Goal: Task Accomplishment & Management: Manage account settings

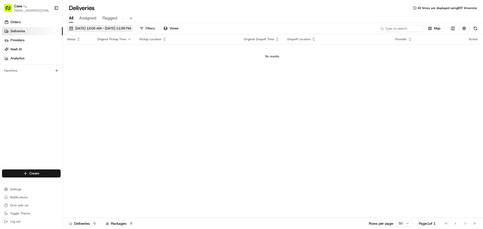
click at [121, 28] on span "[DATE] 12:00 AM - [DATE] 11:59 PM" at bounding box center [103, 28] width 56 height 5
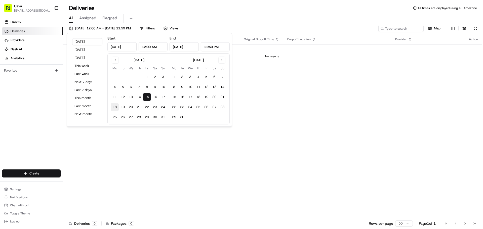
click at [115, 107] on button "18" at bounding box center [115, 107] width 8 height 8
type input "[DATE]"
click at [177, 17] on div "All Assigned Flagged" at bounding box center [273, 18] width 420 height 9
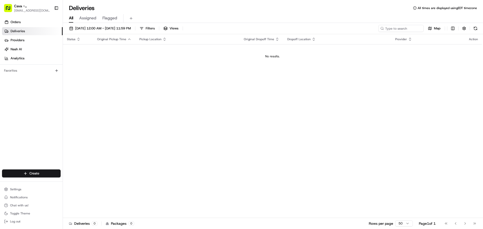
click at [88, 17] on span "Assigned" at bounding box center [87, 18] width 17 height 6
click at [101, 27] on span "[DATE] 12:00 AM - [DATE] 11:59 PM" at bounding box center [103, 28] width 56 height 5
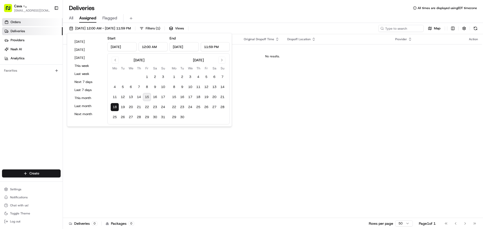
click at [29, 25] on link "Orders" at bounding box center [32, 22] width 61 height 8
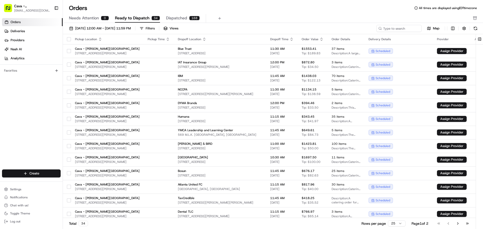
click at [90, 23] on div "[DATE] 12:00 AM - [DATE] 11:59 PM Filters Views Map Pickup Location Pickup Time…" at bounding box center [273, 127] width 420 height 209
click at [88, 29] on span "[DATE] 12:00 AM - [DATE] 11:59 PM" at bounding box center [103, 28] width 56 height 5
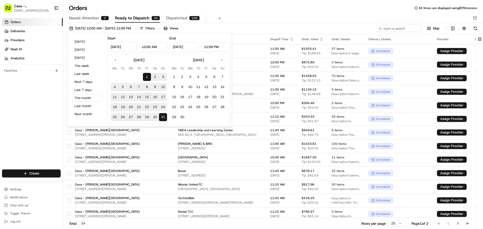
click at [114, 107] on button "18" at bounding box center [115, 107] width 8 height 8
type input "[DATE]"
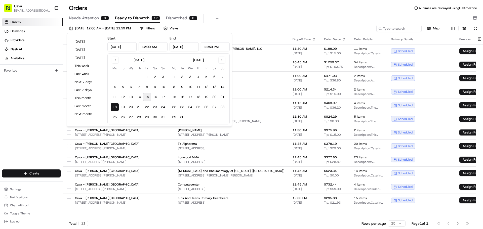
click at [129, 7] on div "Orders All times are displayed using EDT timezone" at bounding box center [273, 8] width 420 height 8
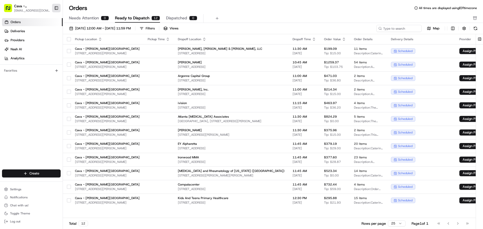
click at [56, 6] on button "Toggle Sidebar" at bounding box center [56, 8] width 9 height 9
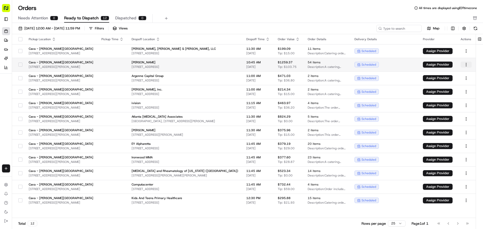
click at [464, 63] on html "Cava - [PERSON_NAME][GEOGRAPHIC_DATA] [EMAIL_ADDRESS][DOMAIN_NAME] Toggle Sideb…" at bounding box center [241, 114] width 483 height 229
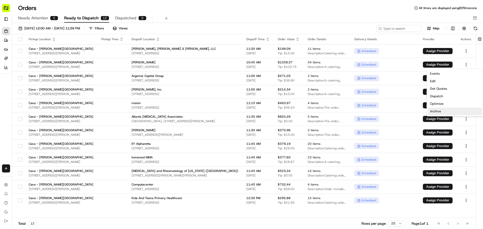
click at [443, 111] on div "Archive" at bounding box center [455, 112] width 54 height 8
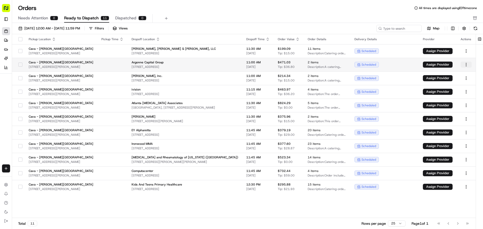
click at [467, 66] on html "Cava - [PERSON_NAME][GEOGRAPHIC_DATA] [EMAIL_ADDRESS][DOMAIN_NAME] Toggle Sideb…" at bounding box center [241, 114] width 483 height 229
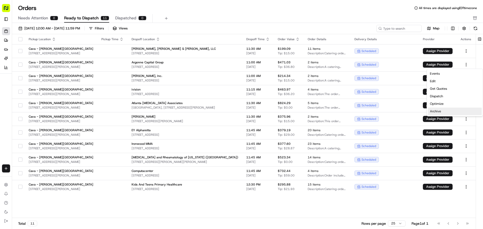
click at [443, 112] on div "Archive" at bounding box center [455, 112] width 54 height 8
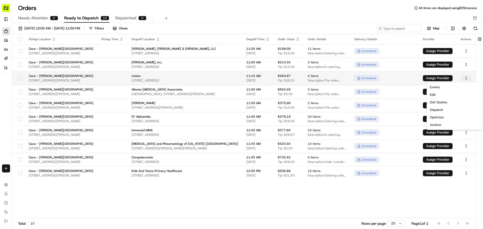
click at [466, 78] on html "Cava - [PERSON_NAME][GEOGRAPHIC_DATA] [EMAIL_ADDRESS][DOMAIN_NAME] Toggle Sideb…" at bounding box center [241, 114] width 483 height 229
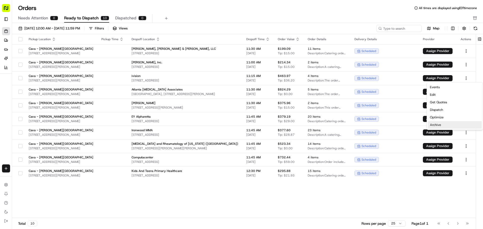
click at [444, 127] on div "Archive" at bounding box center [455, 125] width 54 height 8
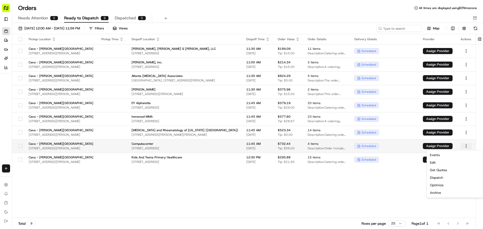
click at [466, 145] on html "Cava - [PERSON_NAME][GEOGRAPHIC_DATA] [EMAIL_ADDRESS][DOMAIN_NAME] Toggle Sideb…" at bounding box center [241, 114] width 483 height 229
click at [444, 193] on div "Archive" at bounding box center [455, 193] width 54 height 8
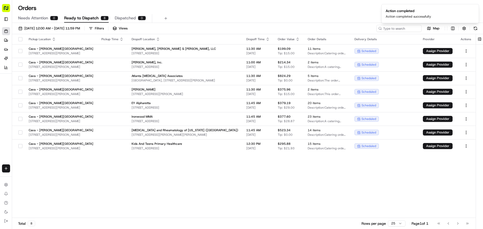
click at [319, 17] on div "Needs Attention 0 Ready to Dispatch 8 Dispatched 0" at bounding box center [244, 18] width 452 height 9
click at [477, 16] on div "Needs Attention 0 Ready to Dispatch 8 Dispatched 0" at bounding box center [247, 18] width 471 height 9
click at [475, 18] on icon "button" at bounding box center [475, 18] width 4 height 4
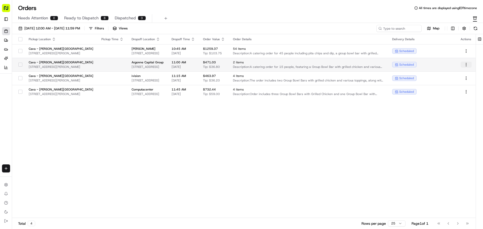
click at [463, 64] on html "Cava - [PERSON_NAME][GEOGRAPHIC_DATA] [EMAIL_ADDRESS][DOMAIN_NAME] Toggle Sideb…" at bounding box center [241, 114] width 483 height 229
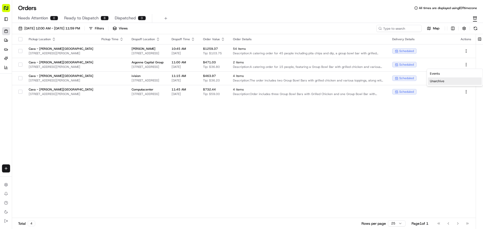
click at [438, 80] on div "Unarchive" at bounding box center [455, 81] width 54 height 8
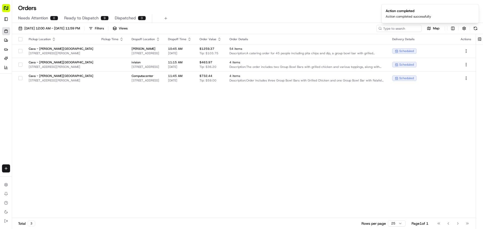
click at [247, 119] on div "Pickup Location Pickup Time Dropoff Location Dropoff Time Order Value Order Det…" at bounding box center [243, 126] width 463 height 184
